Goal: Information Seeking & Learning: Find contact information

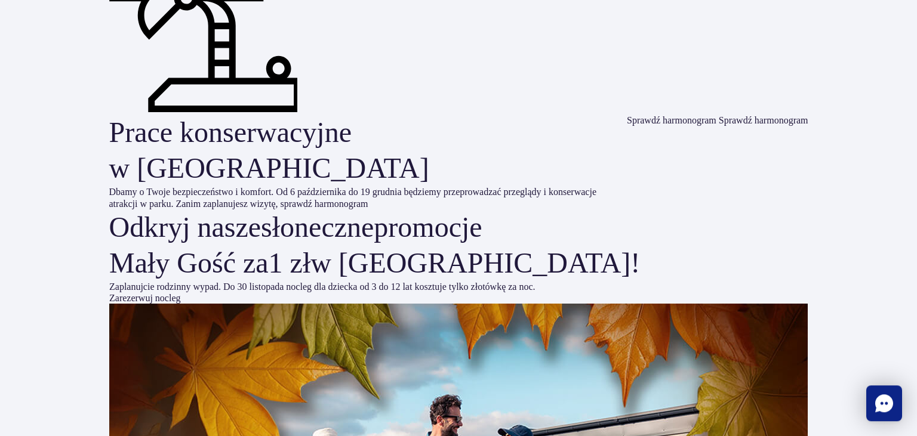
scroll to position [2453, 0]
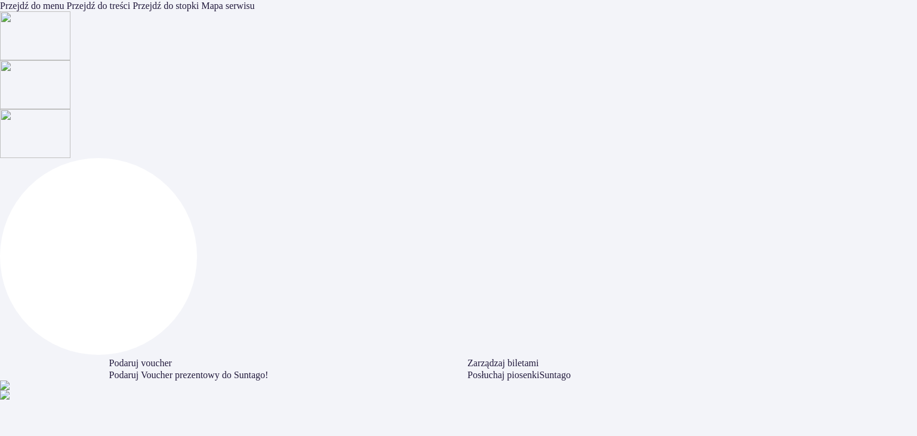
scroll to position [2453, 0]
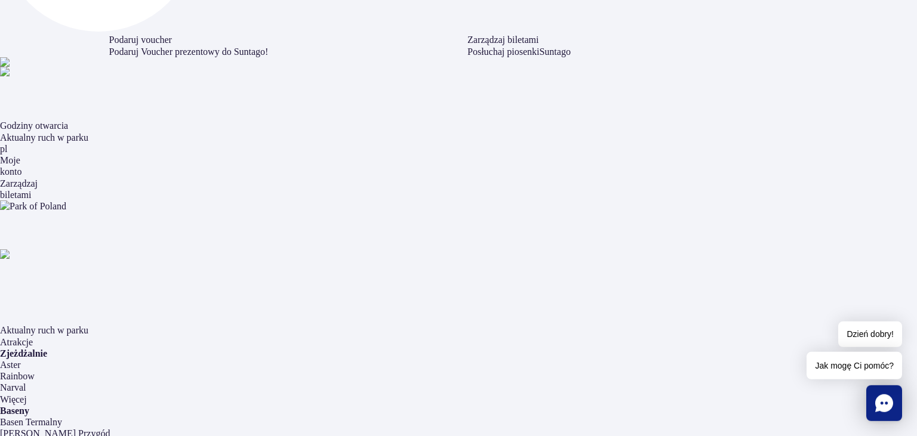
scroll to position [357, 0]
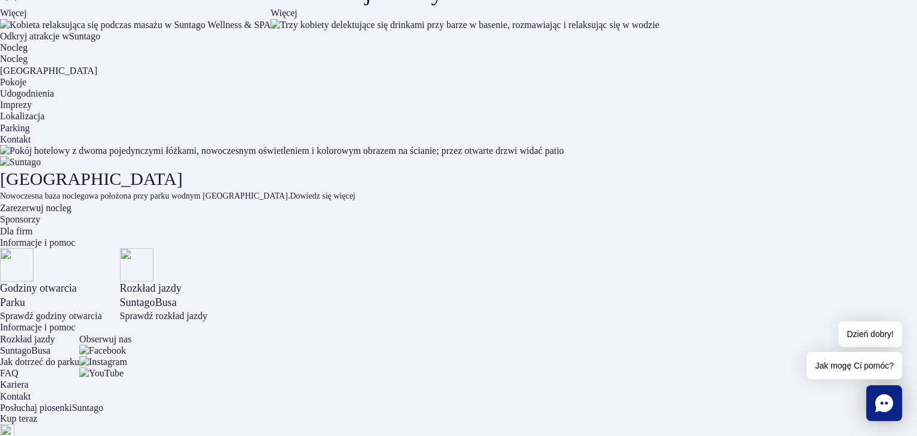
scroll to position [1712, 0]
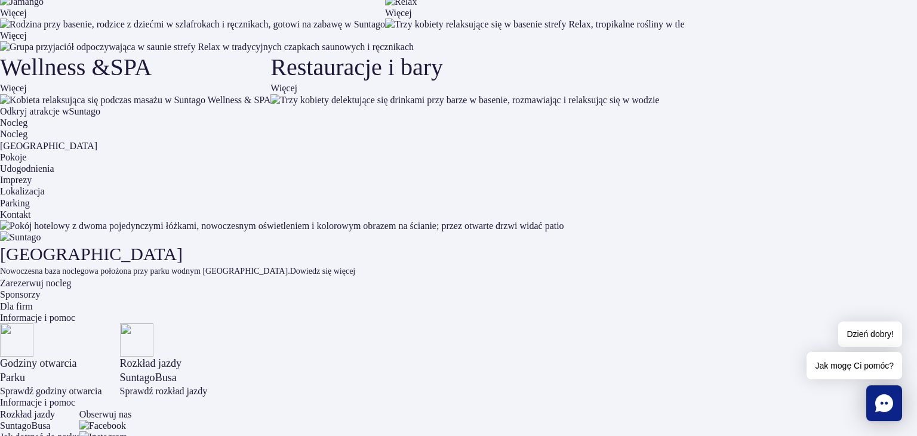
scroll to position [1624, 0]
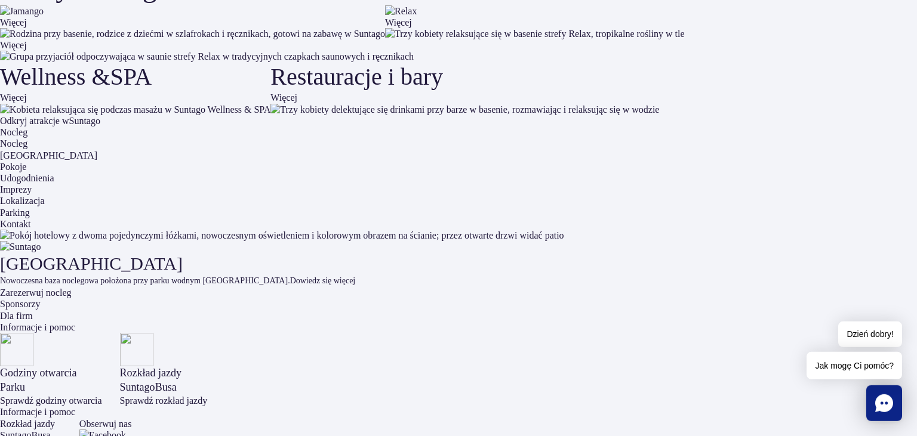
click at [887, 401] on icon "Chat" at bounding box center [884, 404] width 18 height 18
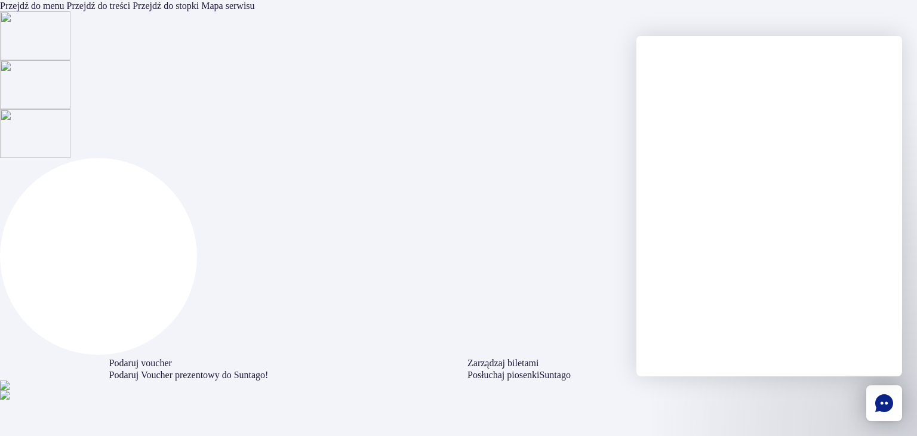
click at [847, 396] on div at bounding box center [784, 266] width 266 height 341
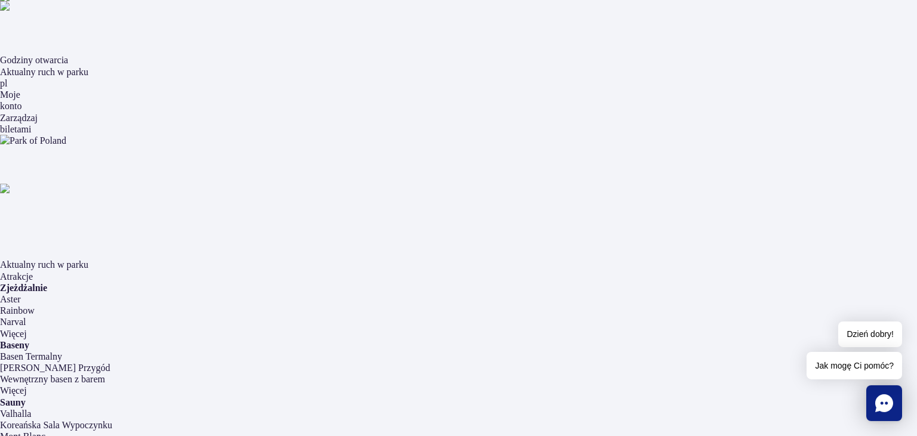
scroll to position [399, 0]
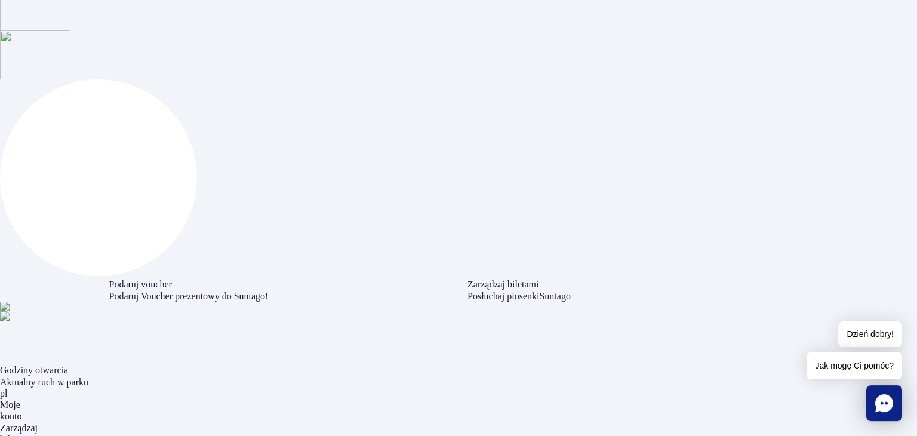
scroll to position [0, 0]
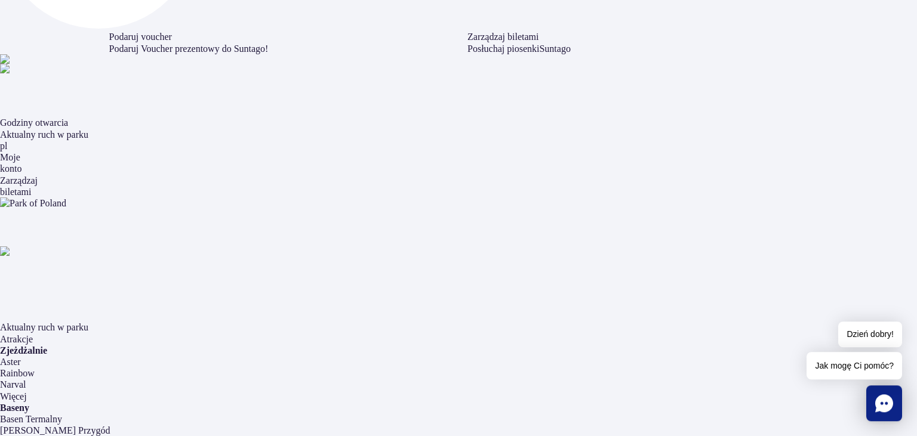
scroll to position [336, 0]
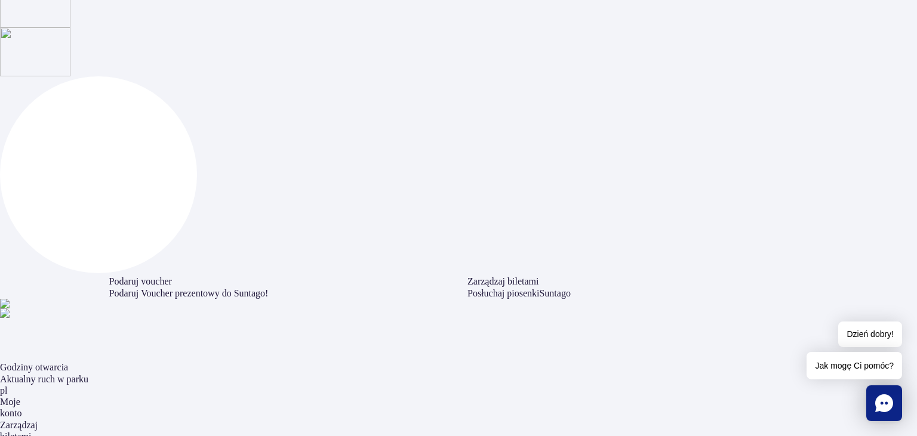
scroll to position [94, 0]
